Goal: Task Accomplishment & Management: Complete application form

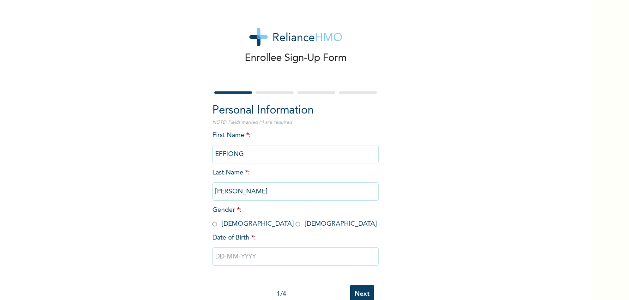
click at [213, 224] on input "radio" at bounding box center [214, 224] width 5 height 9
radio input "true"
click at [247, 152] on input "EFFIONG" at bounding box center [295, 154] width 166 height 18
click at [253, 154] on input "EFFIONG" at bounding box center [295, 154] width 166 height 18
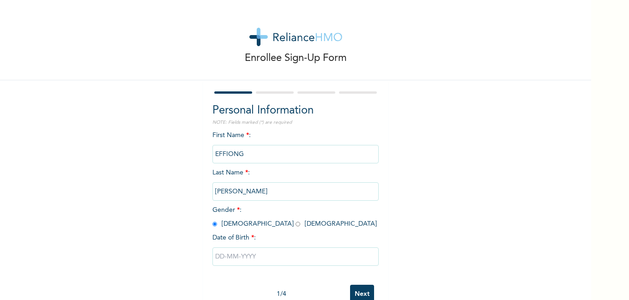
click at [253, 154] on input "EFFIONG" at bounding box center [295, 154] width 166 height 18
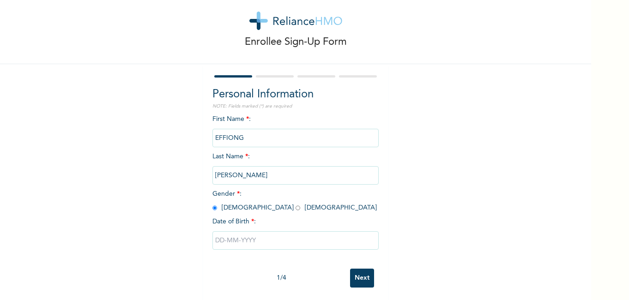
scroll to position [24, 0]
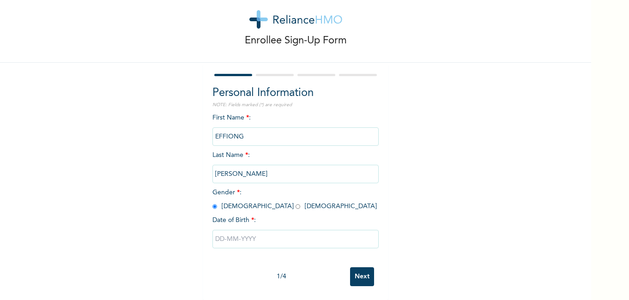
click at [260, 231] on input "text" at bounding box center [295, 239] width 166 height 18
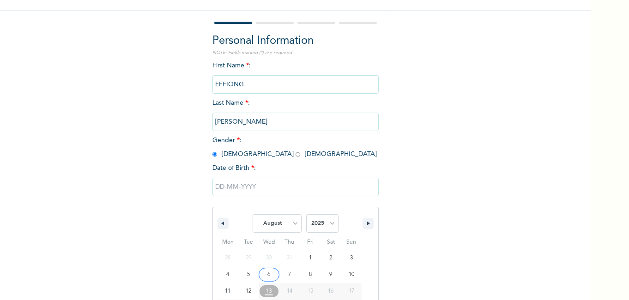
scroll to position [120, 0]
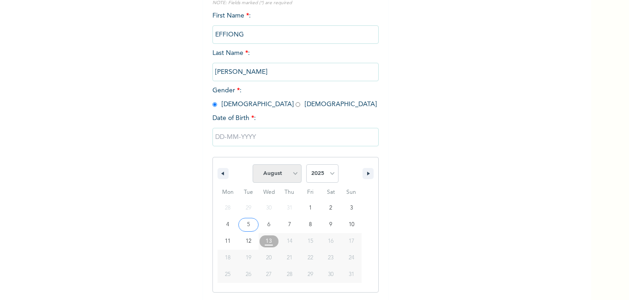
click at [292, 173] on select "January February March April May June July August September October November De…" at bounding box center [277, 173] width 49 height 18
select select "4"
click at [253, 165] on select "January February March April May June July August September October November De…" at bounding box center [277, 173] width 49 height 18
click at [330, 179] on select "2025 2024 2023 2022 2021 2020 2019 2018 2017 2016 2015 2014 2013 2012 2011 2010…" at bounding box center [322, 173] width 32 height 18
select select "1991"
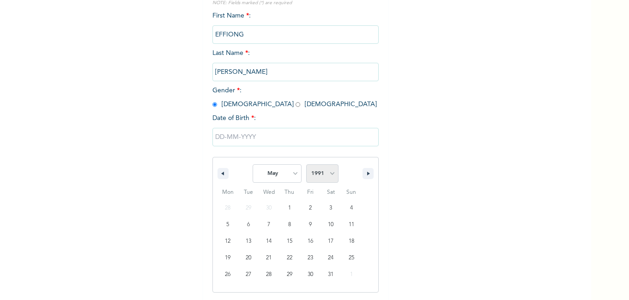
click at [306, 165] on select "2025 2024 2023 2022 2021 2020 2019 2018 2017 2016 2015 2014 2013 2012 2011 2010…" at bounding box center [322, 173] width 32 height 18
type input "[DATE]"
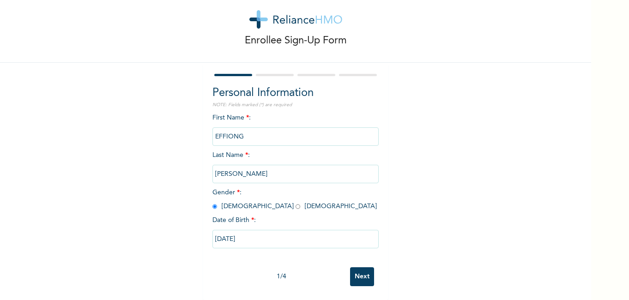
click at [272, 170] on input "[PERSON_NAME]" at bounding box center [295, 174] width 166 height 18
click at [274, 167] on input "[PERSON_NAME]" at bounding box center [295, 174] width 166 height 18
click at [359, 268] on input "Next" at bounding box center [362, 276] width 24 height 19
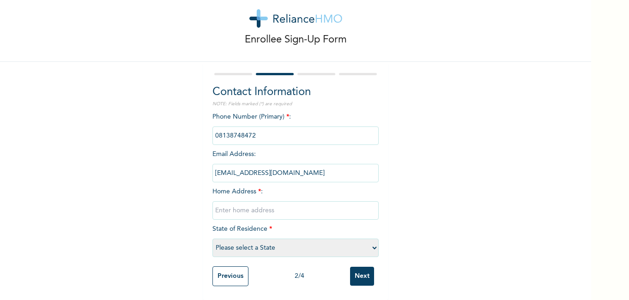
click at [274, 203] on input "text" at bounding box center [295, 210] width 166 height 18
type input "[STREET_ADDRESS]"
click at [374, 245] on select "Please select a State [PERSON_NAME] (FCT) [PERSON_NAME] Ibom [GEOGRAPHIC_DATA] …" at bounding box center [295, 248] width 166 height 18
select select "25"
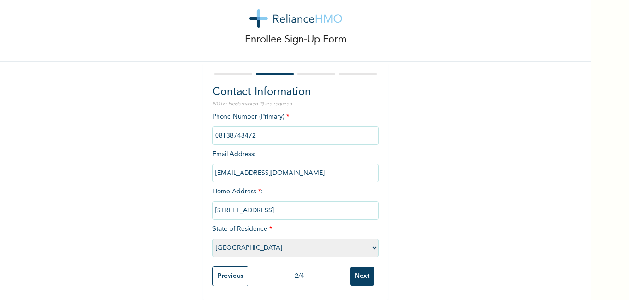
click at [212, 239] on select "Please select a State [PERSON_NAME] (FCT) [PERSON_NAME] Ibom [GEOGRAPHIC_DATA] …" at bounding box center [295, 248] width 166 height 18
click at [358, 271] on input "Next" at bounding box center [362, 276] width 24 height 19
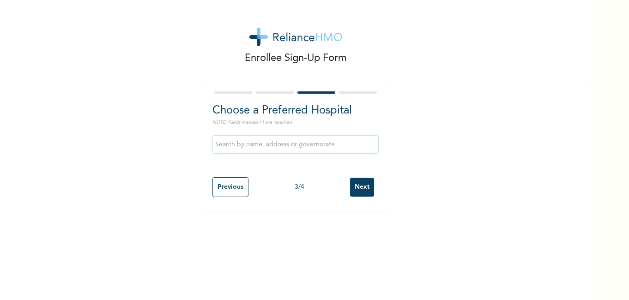
click at [299, 146] on input "text" at bounding box center [295, 144] width 166 height 18
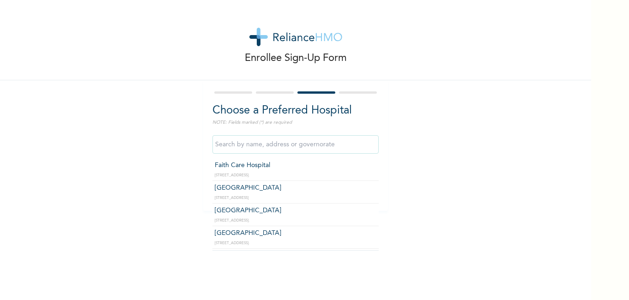
scroll to position [231, 0]
type input "h"
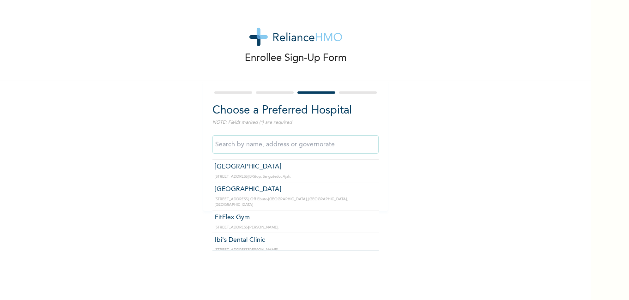
scroll to position [12278, 0]
